Goal: Task Accomplishment & Management: Manage account settings

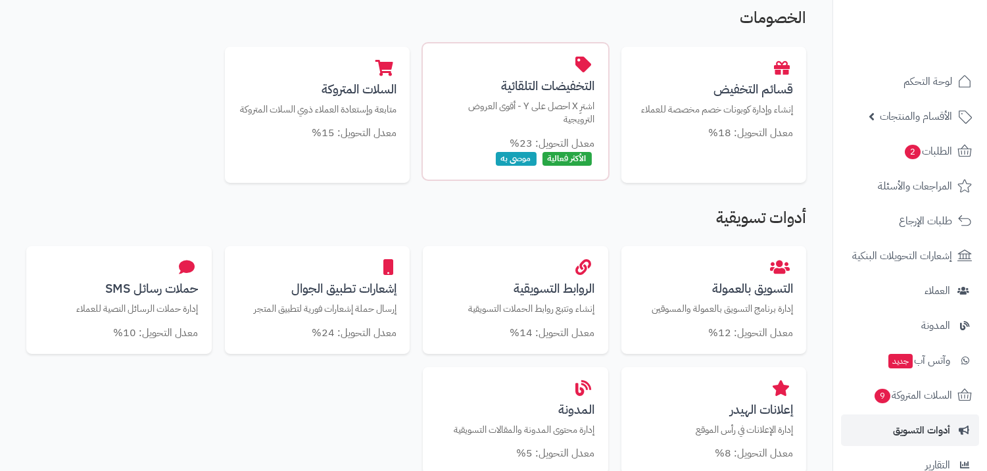
scroll to position [292, 0]
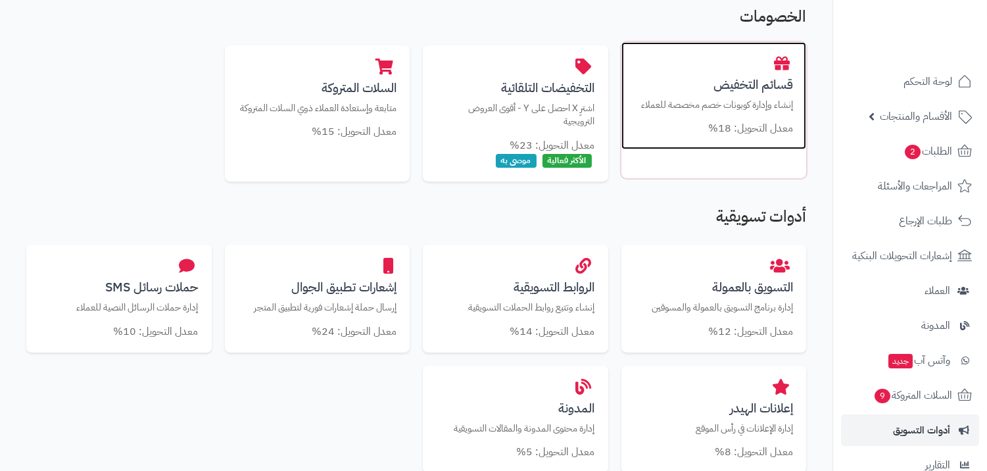
click at [705, 88] on h3 "قسائم التخفيض" at bounding box center [714, 85] width 159 height 14
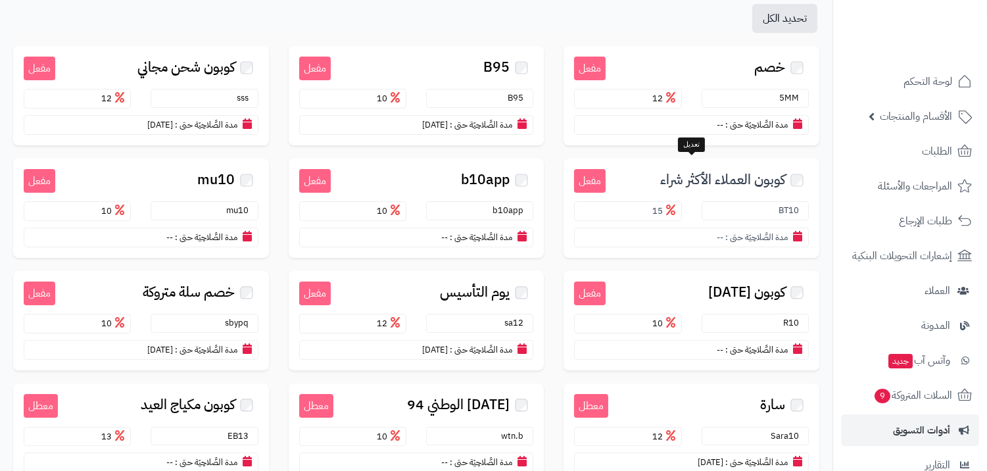
scroll to position [146, 0]
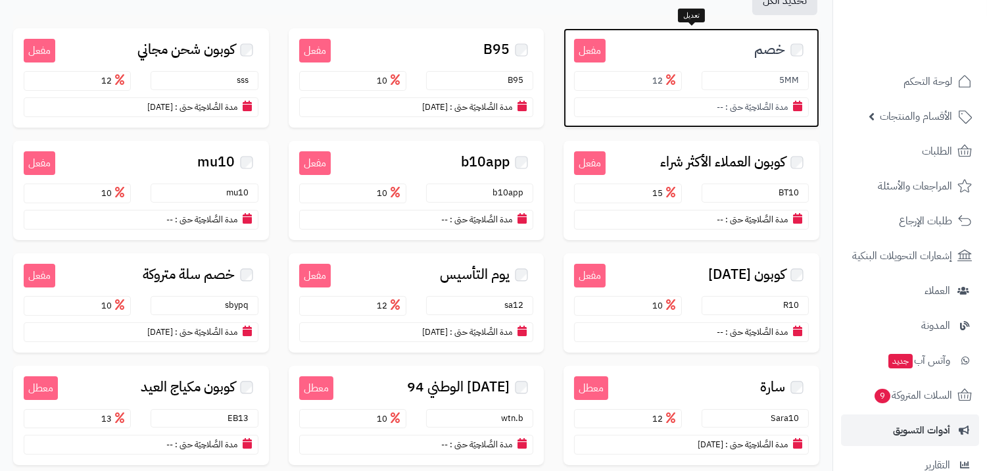
click at [769, 55] on span "خصم" at bounding box center [769, 49] width 31 height 15
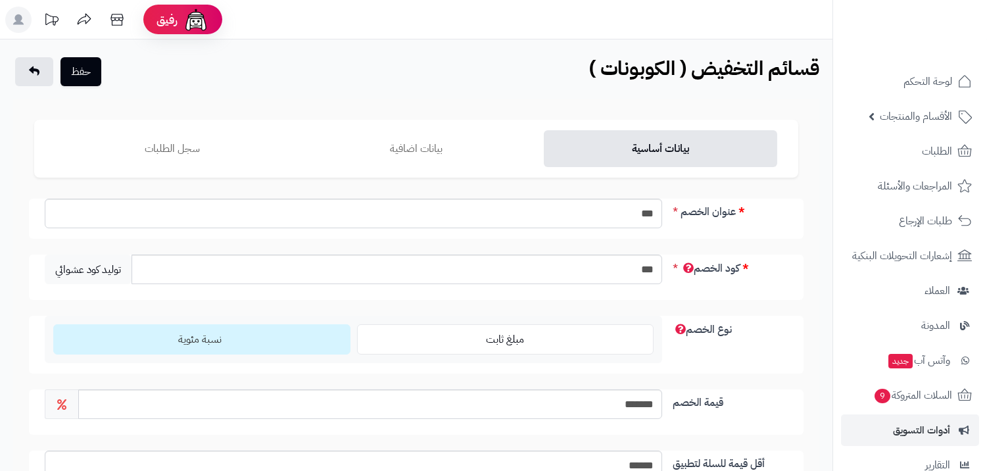
click at [222, 168] on ul "بيانات أساسية بيانات اضافية سجل الطلبات" at bounding box center [416, 149] width 764 height 58
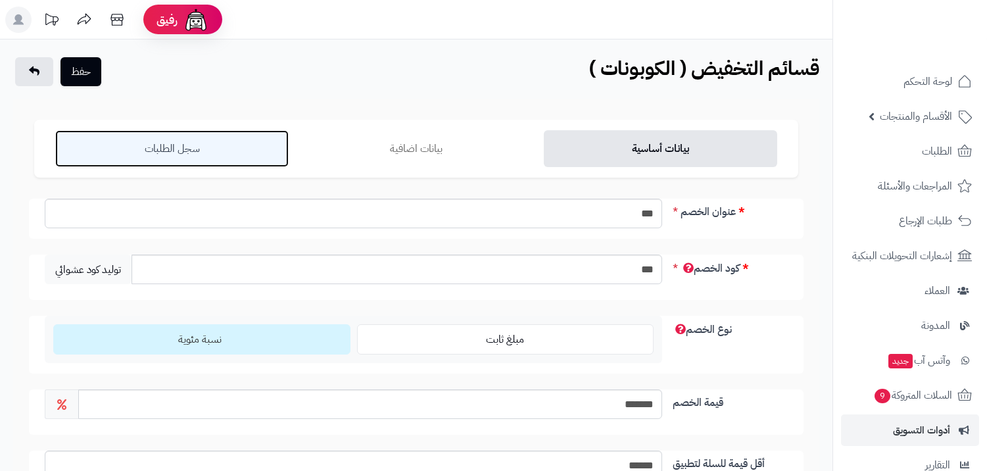
click at [182, 151] on link "سجل الطلبات" at bounding box center [171, 148] width 233 height 37
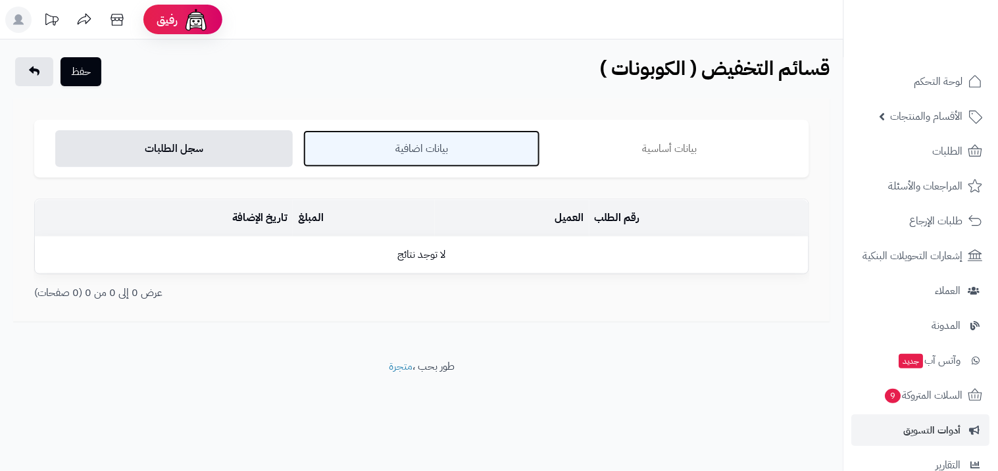
click at [397, 139] on link "بيانات اضافية" at bounding box center [421, 148] width 237 height 37
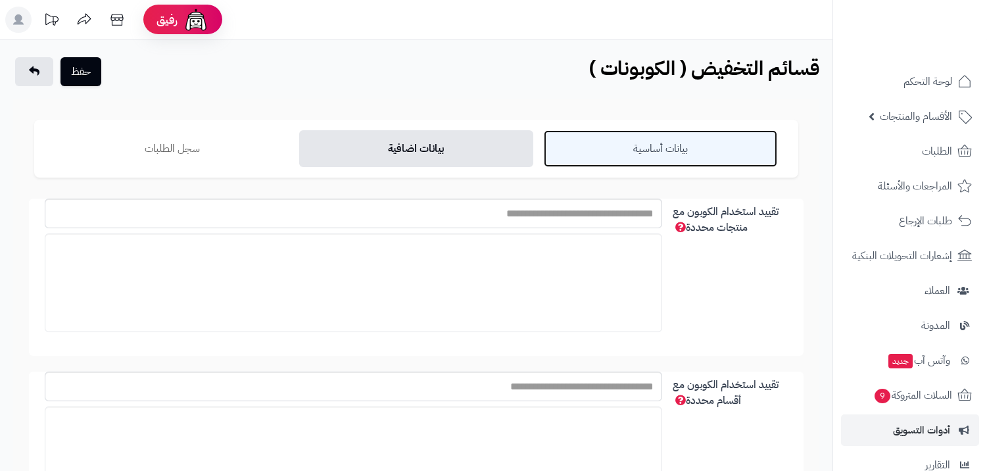
click at [653, 166] on link "بيانات أساسية" at bounding box center [660, 148] width 233 height 37
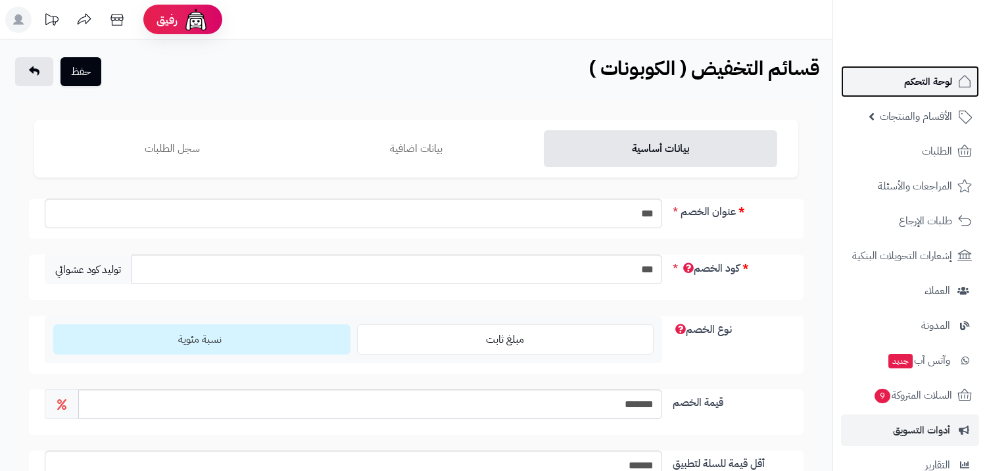
click at [919, 94] on link "لوحة التحكم" at bounding box center [910, 82] width 138 height 32
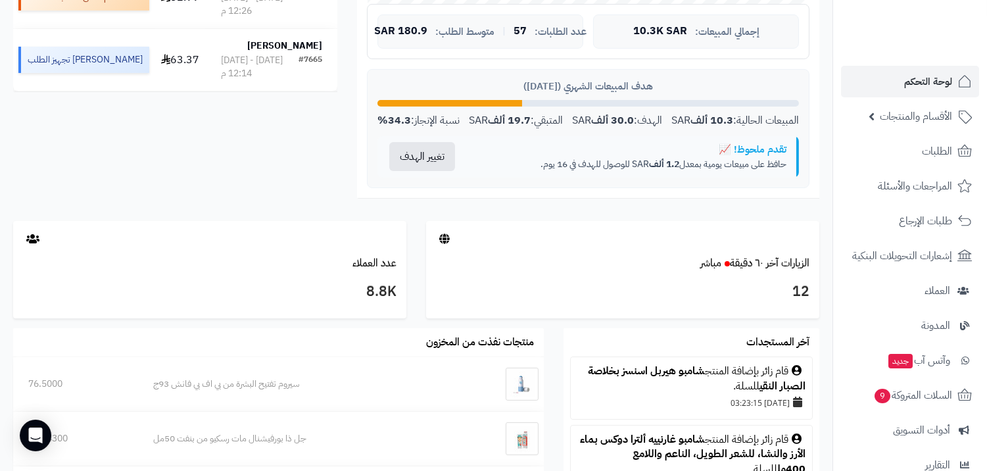
scroll to position [511, 0]
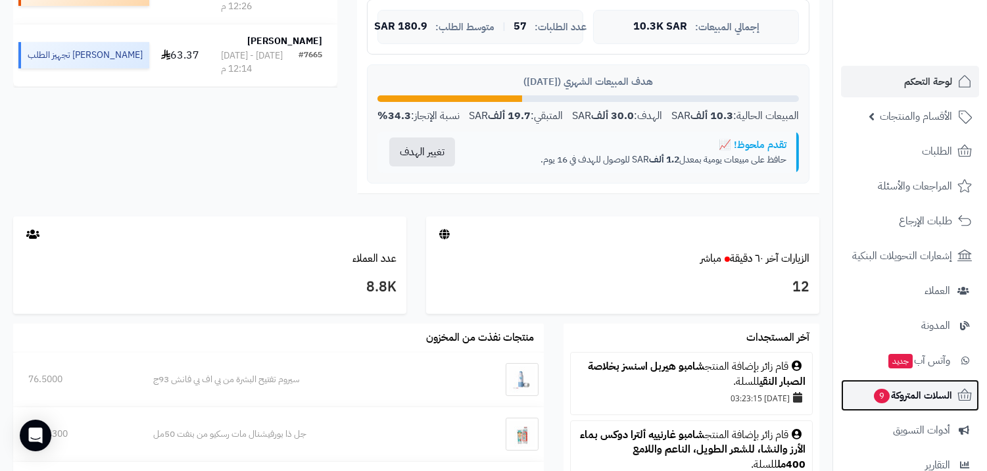
click at [892, 402] on span "السلات المتروكة 9" at bounding box center [913, 395] width 80 height 18
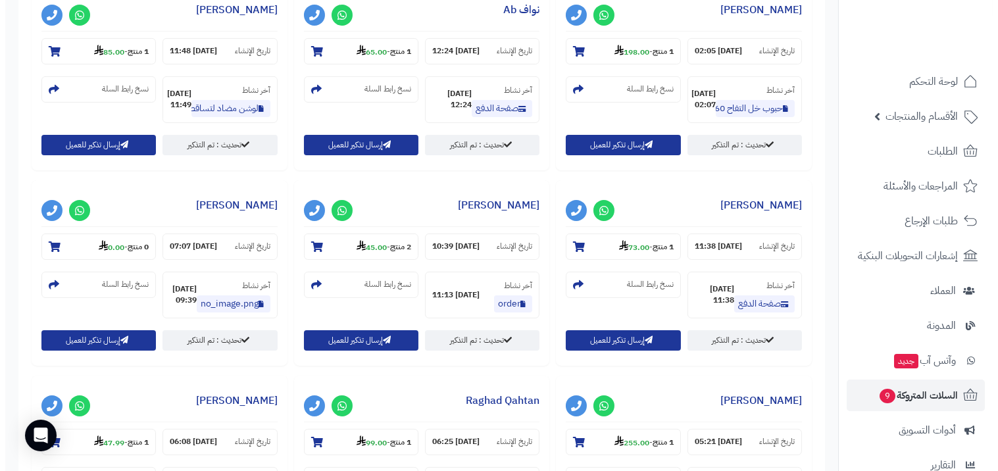
scroll to position [584, 0]
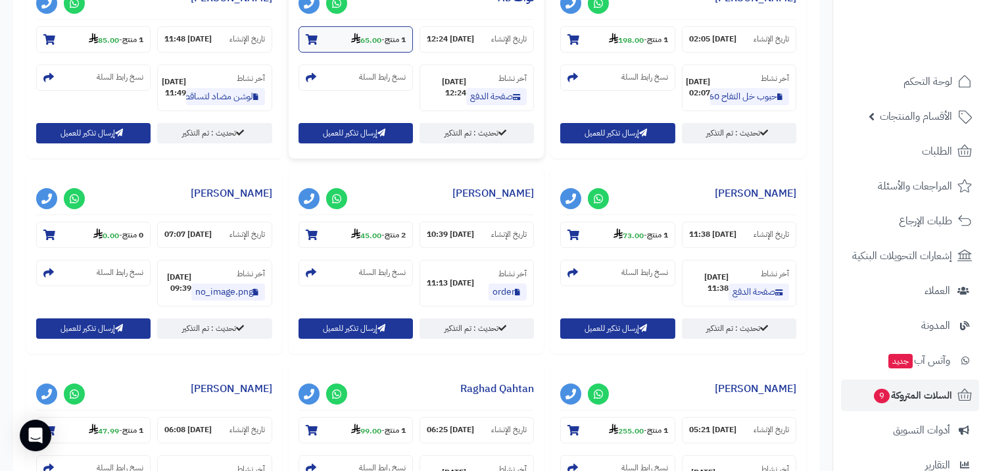
click at [371, 40] on strong "65.00" at bounding box center [366, 40] width 30 height 12
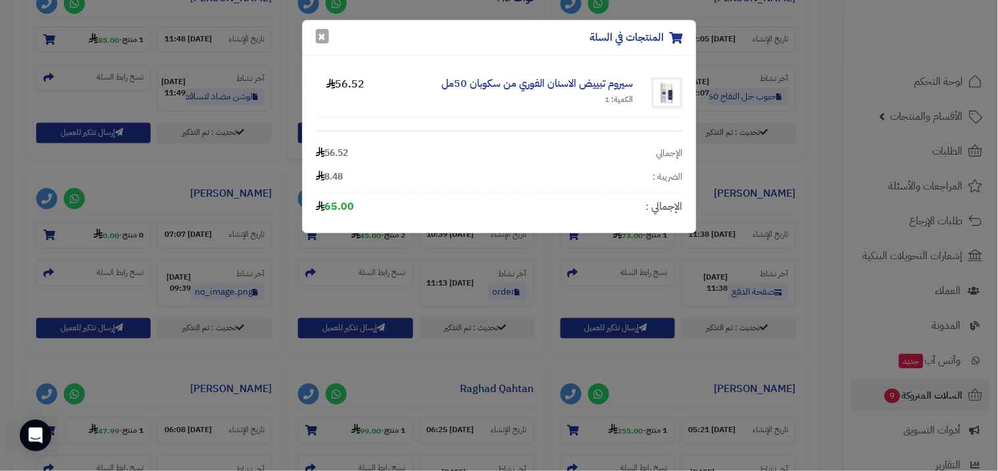
click at [326, 34] on button "×" at bounding box center [322, 36] width 13 height 14
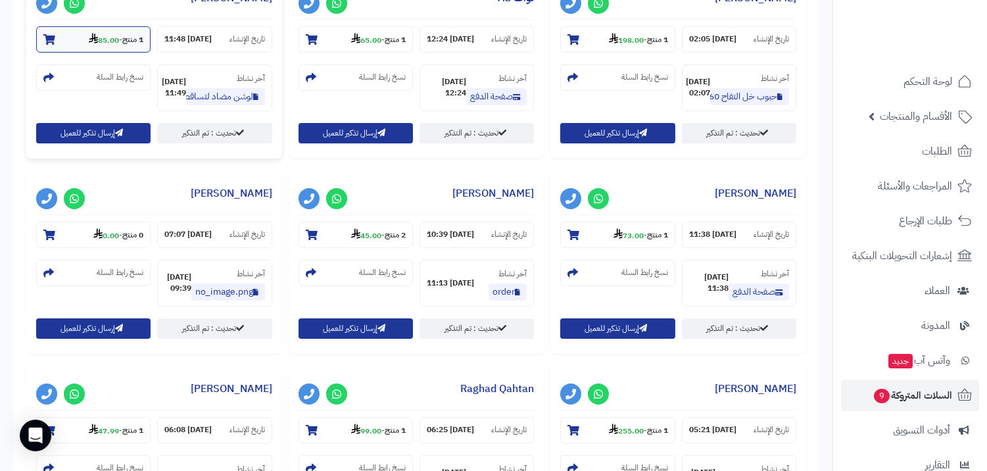
click at [112, 49] on section "1 منتج - 85.00" at bounding box center [93, 39] width 114 height 26
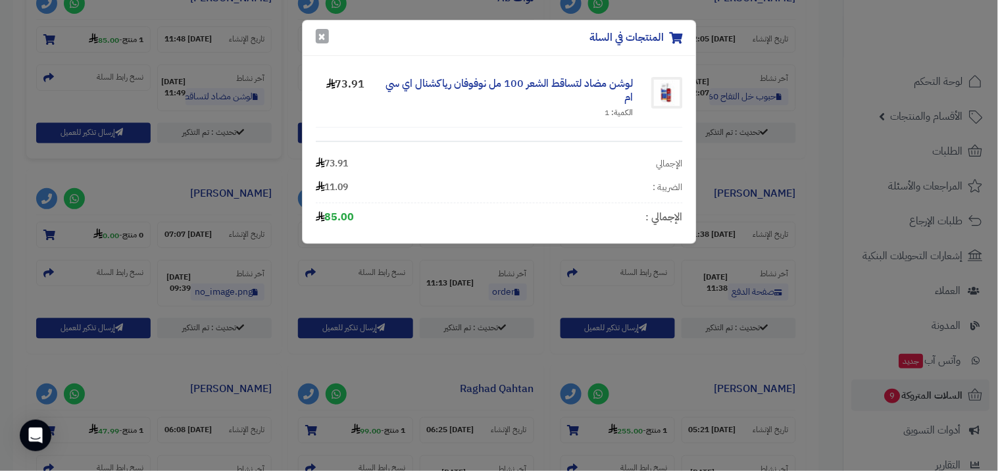
click at [324, 43] on button "×" at bounding box center [322, 36] width 13 height 14
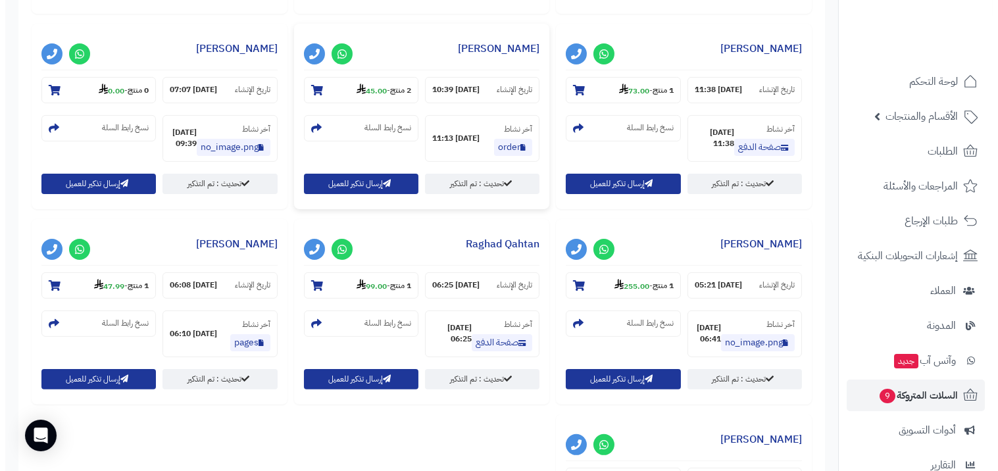
scroll to position [731, 0]
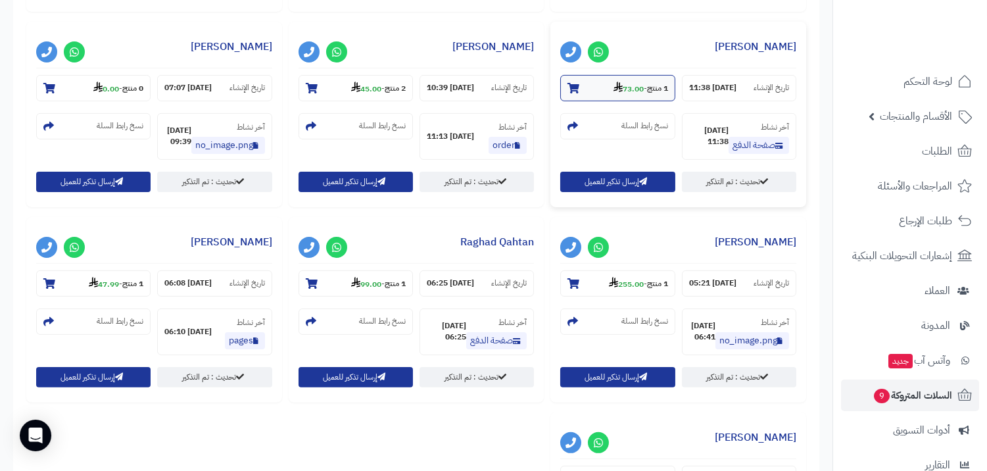
click at [646, 85] on section "1 منتج - 73.00" at bounding box center [617, 88] width 114 height 26
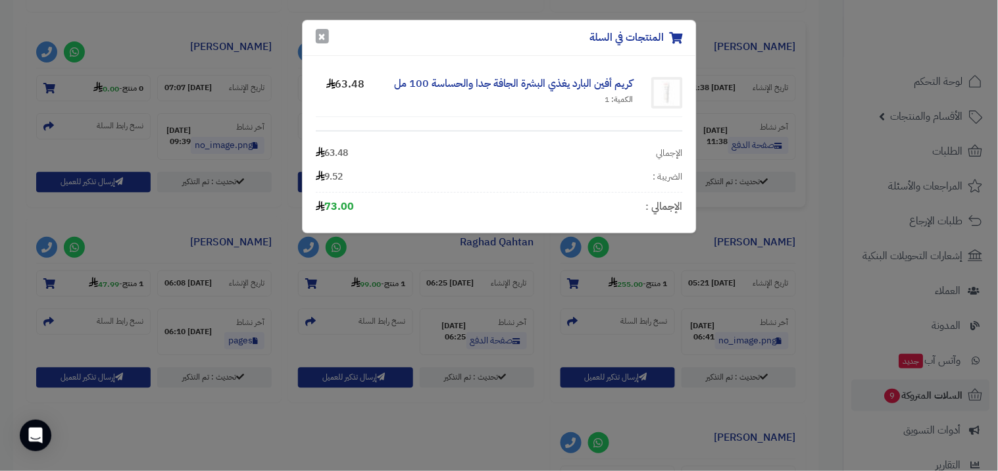
click at [322, 36] on button "×" at bounding box center [322, 36] width 13 height 14
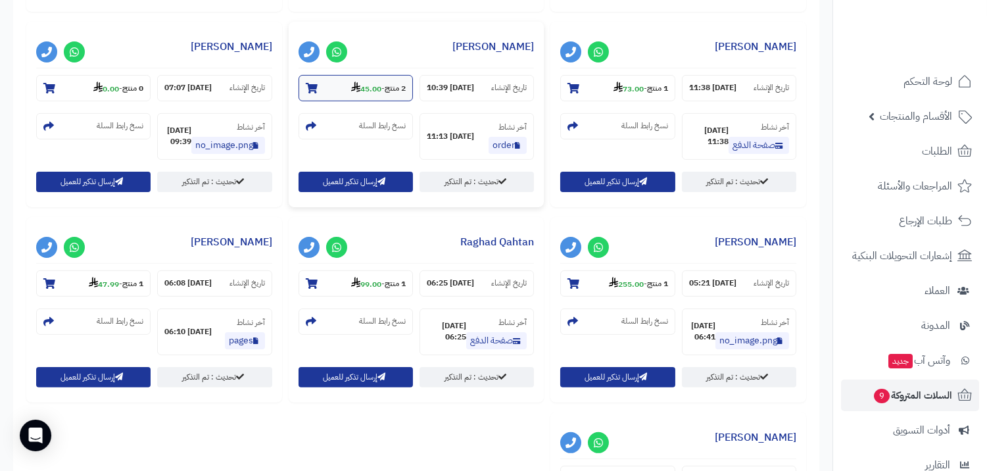
click at [343, 101] on section "2 منتج - 45.00" at bounding box center [356, 88] width 114 height 26
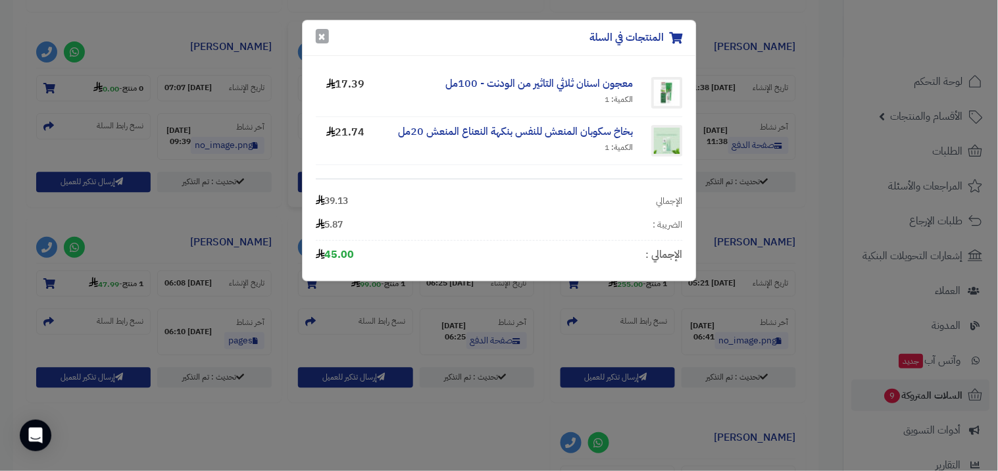
click at [317, 39] on button "×" at bounding box center [322, 36] width 13 height 14
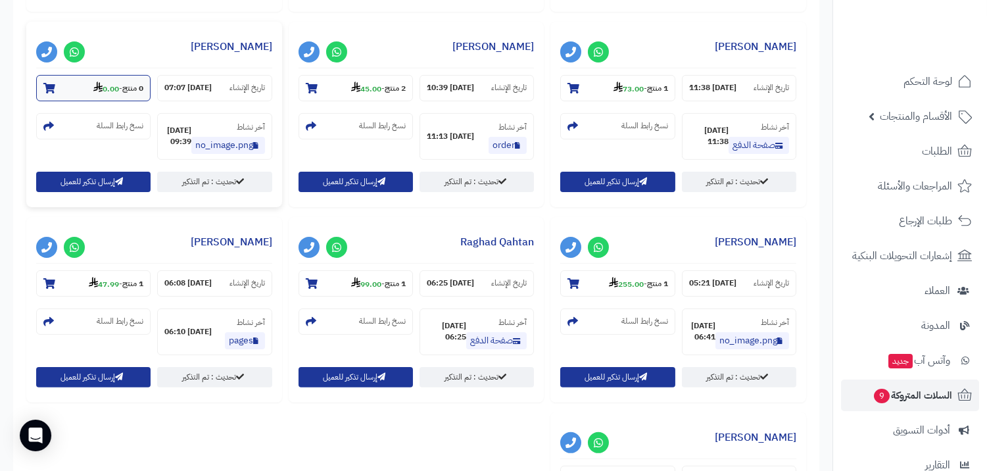
click at [93, 92] on icon at bounding box center [97, 87] width 9 height 11
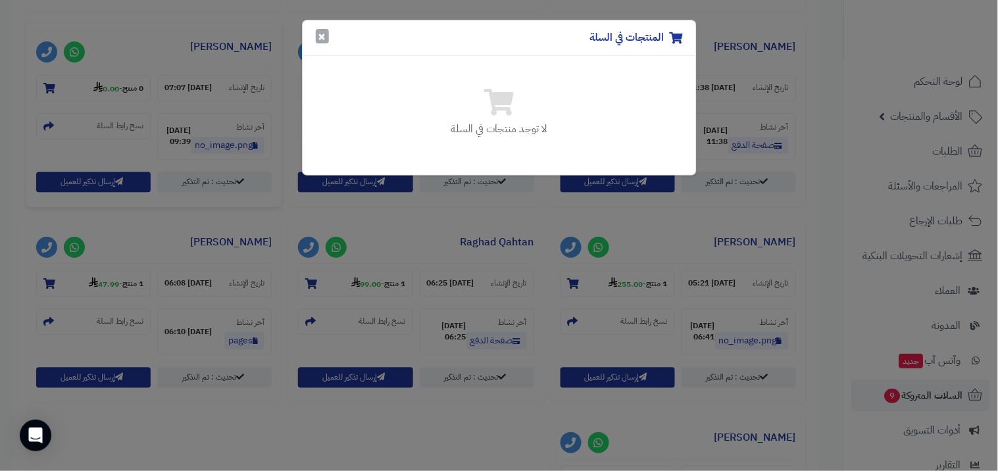
click at [320, 37] on button "×" at bounding box center [322, 36] width 13 height 14
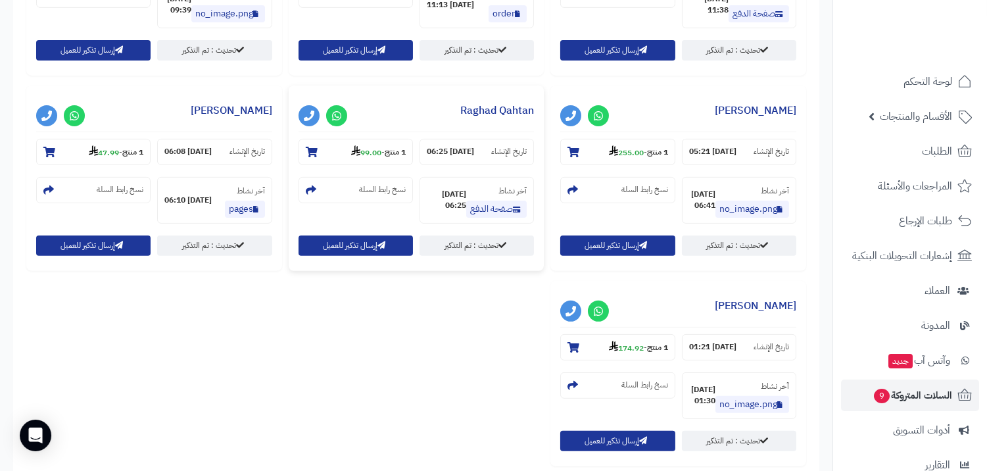
scroll to position [877, 0]
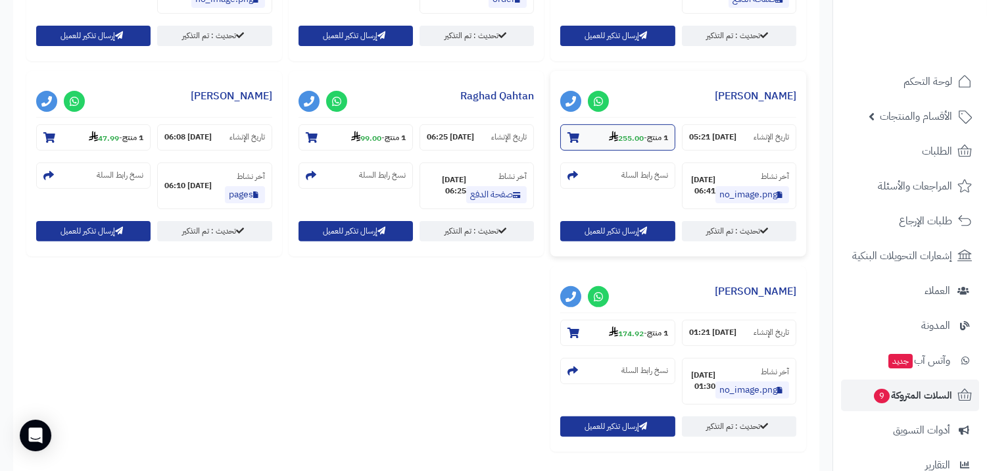
click at [614, 144] on strong "255.00" at bounding box center [626, 138] width 35 height 12
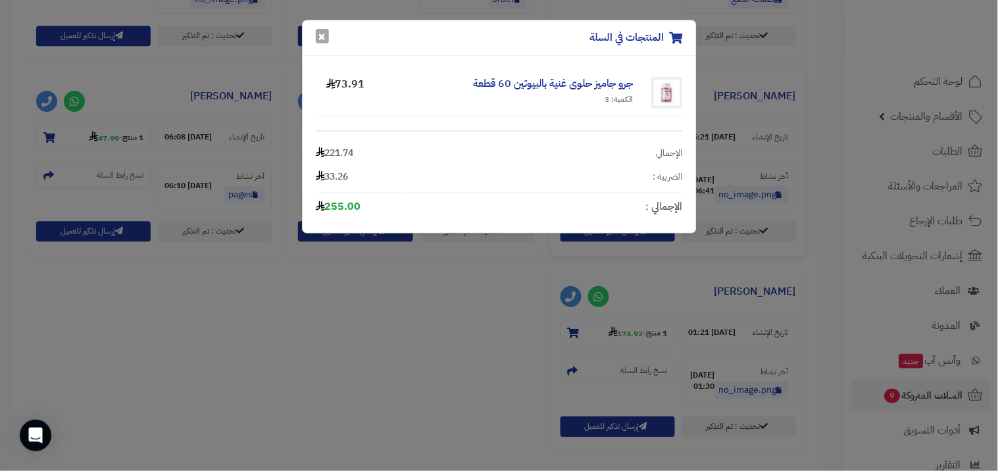
click at [325, 39] on button "×" at bounding box center [322, 36] width 13 height 14
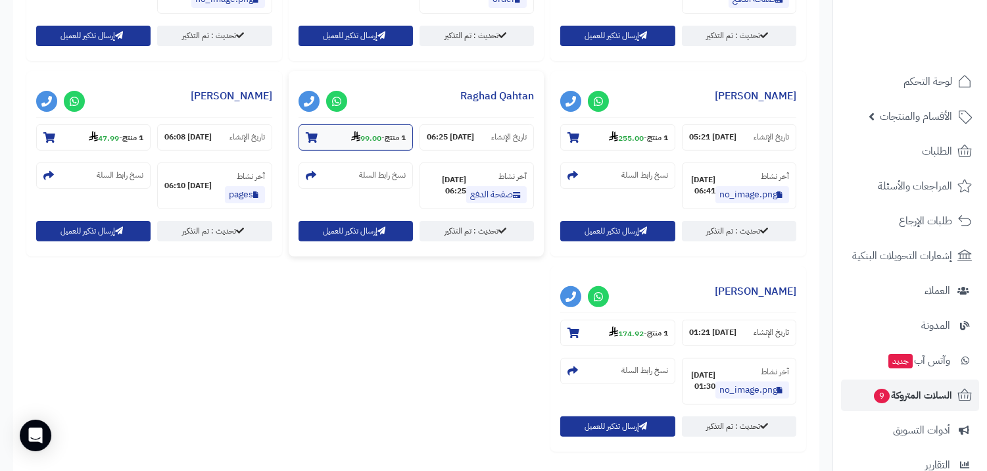
click at [351, 141] on icon at bounding box center [355, 136] width 9 height 11
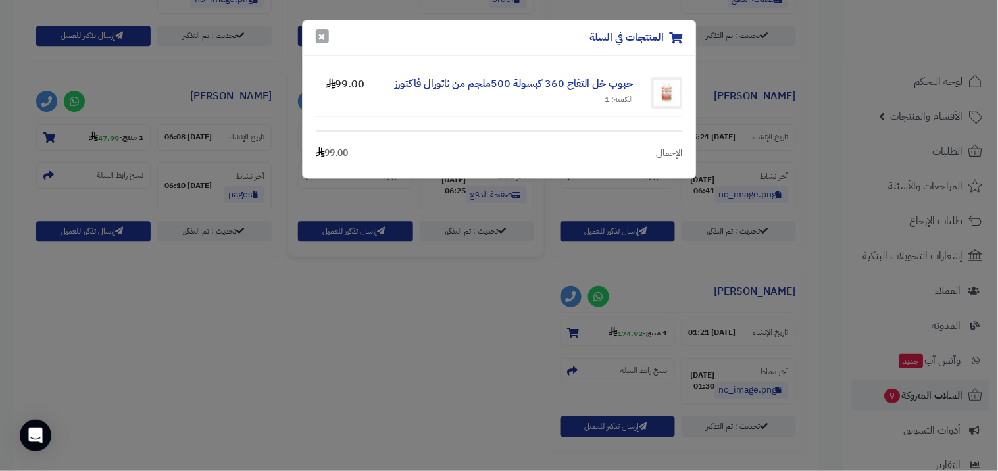
click at [320, 41] on button "×" at bounding box center [322, 36] width 13 height 14
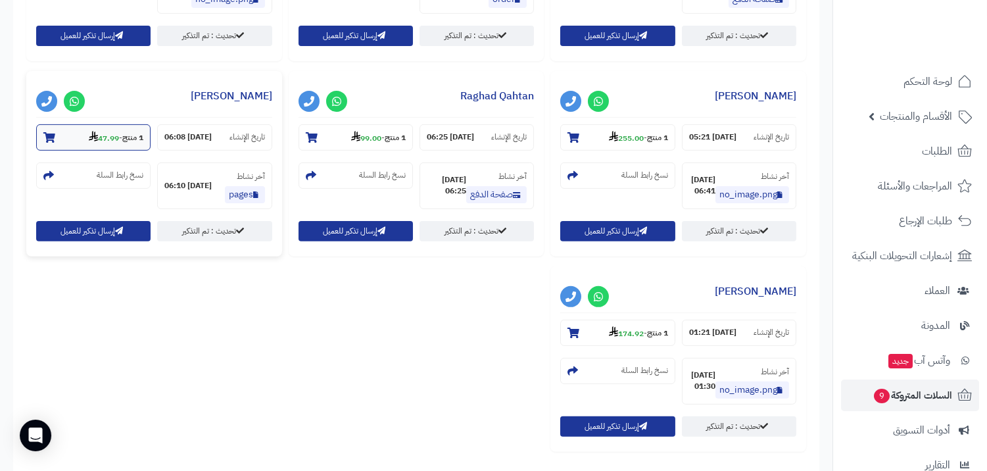
click at [135, 141] on section "1 منتج - 47.99" at bounding box center [93, 137] width 114 height 26
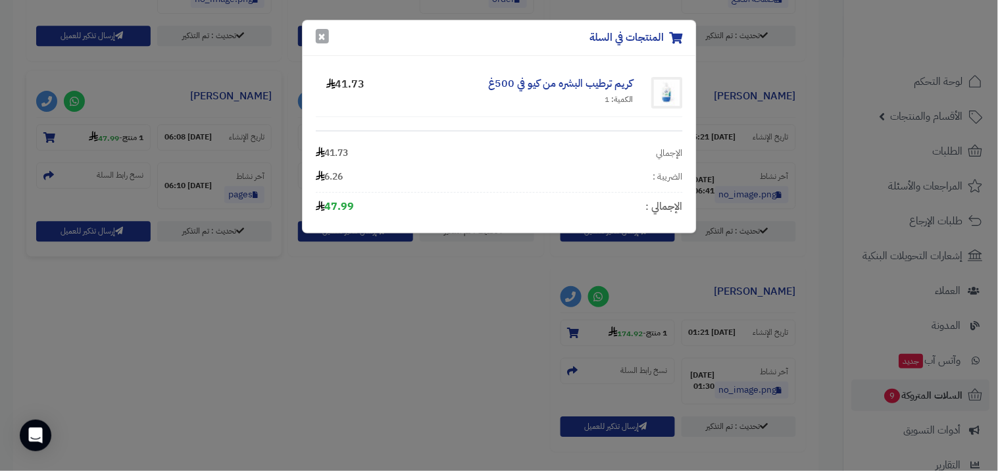
click at [326, 37] on button "×" at bounding box center [322, 36] width 13 height 14
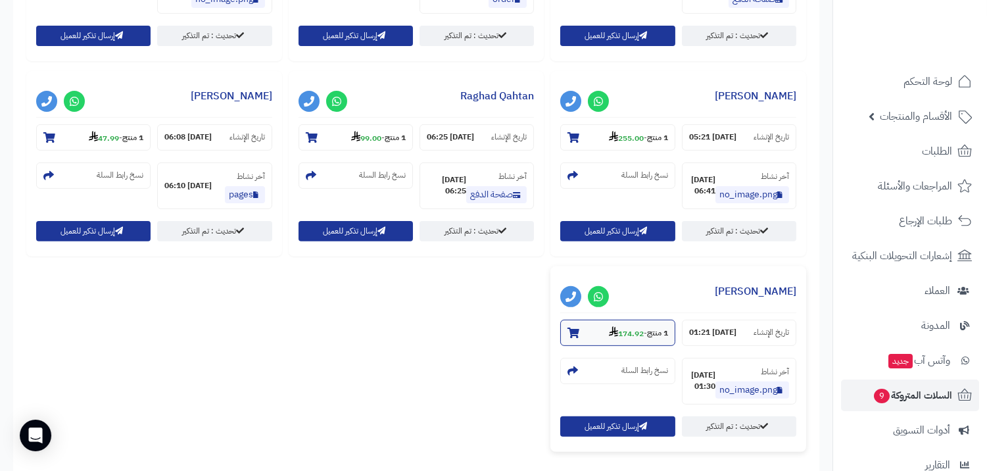
click at [654, 339] on strong "1 منتج" at bounding box center [657, 333] width 21 height 12
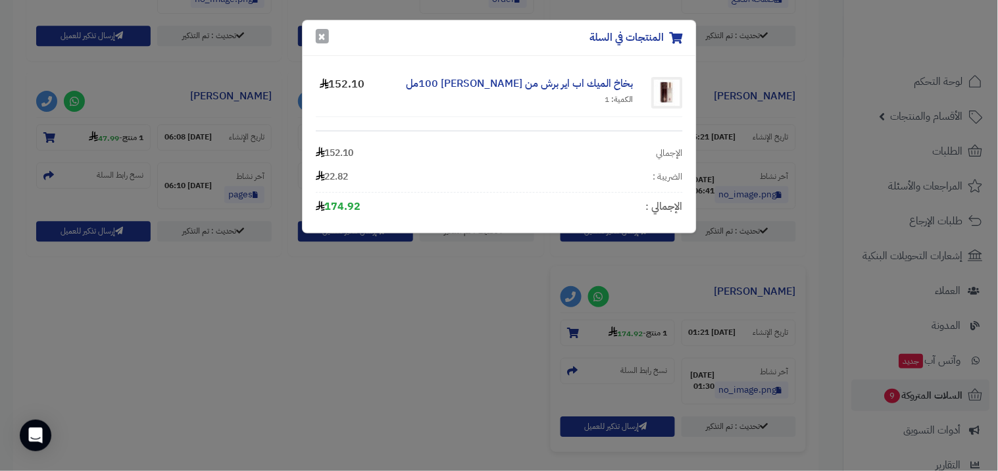
click at [319, 42] on button "×" at bounding box center [322, 36] width 13 height 14
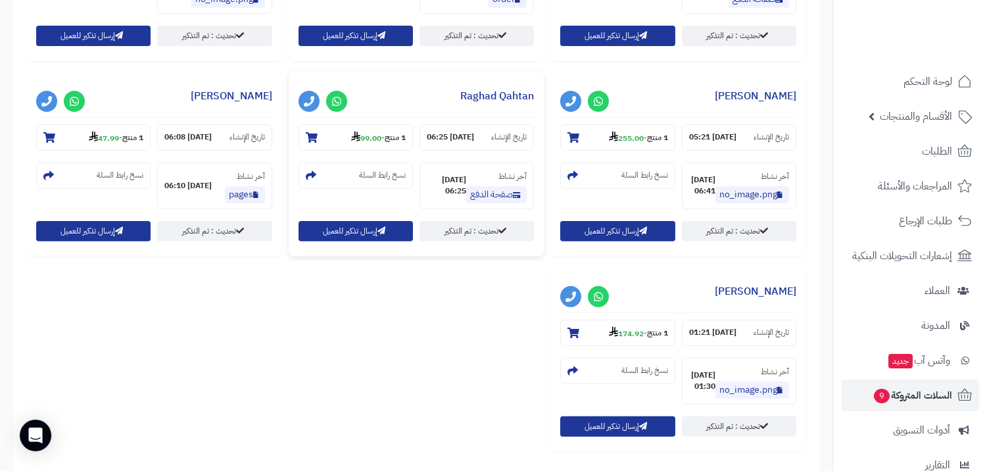
scroll to position [1008, 0]
